Goal: Find specific page/section: Find specific page/section

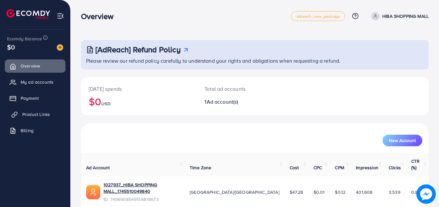
click at [21, 110] on link "Product Links" at bounding box center [35, 114] width 61 height 13
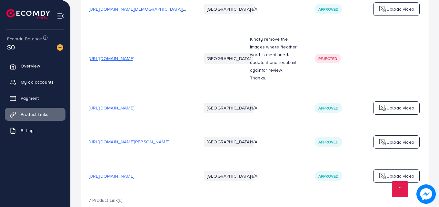
scroll to position [181, 0]
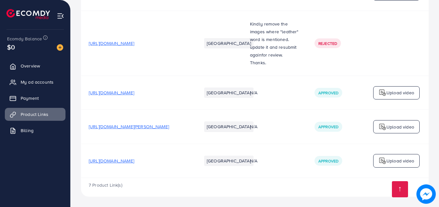
click at [134, 157] on span "[URL][DOMAIN_NAME]" at bounding box center [111, 160] width 45 height 6
